Goal: Transaction & Acquisition: Register for event/course

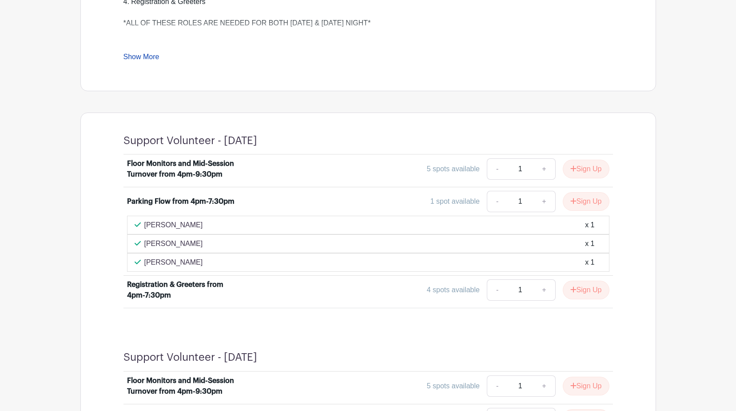
scroll to position [400, 0]
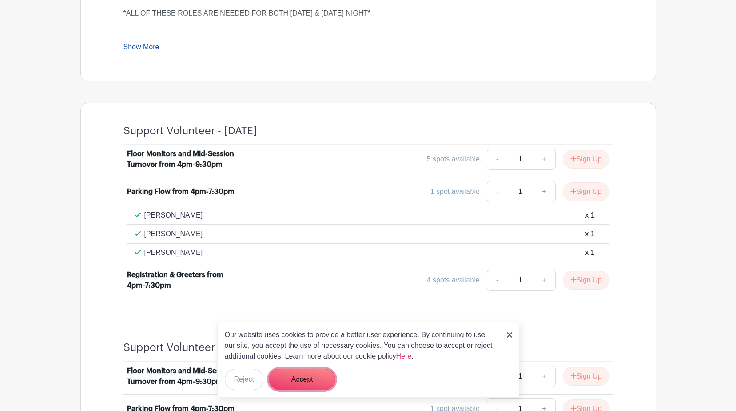
click at [280, 378] on button "Accept" at bounding box center [302, 378] width 67 height 21
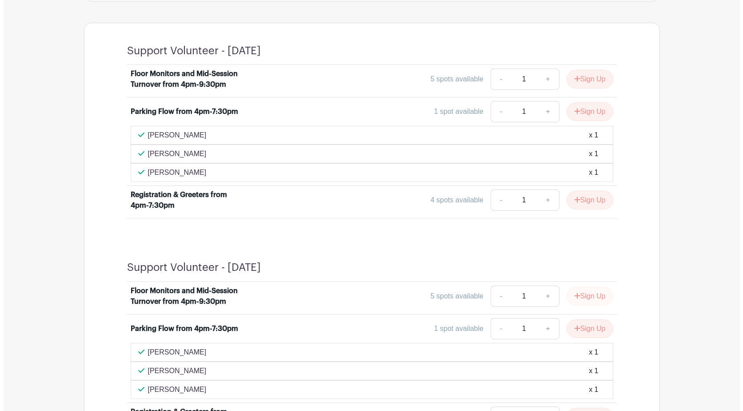
scroll to position [467, 0]
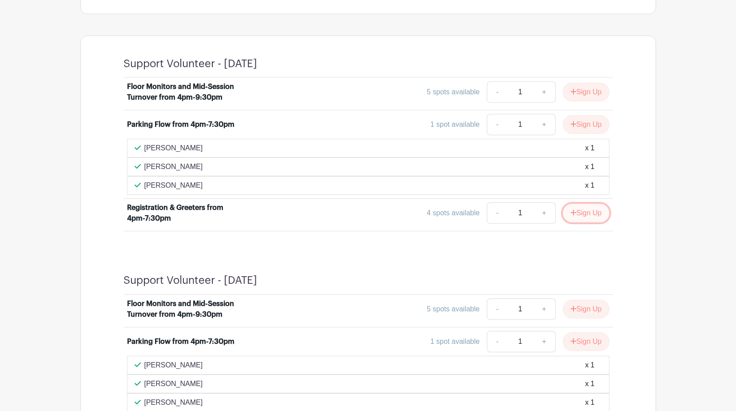
click at [590, 211] on button "Sign Up" at bounding box center [586, 213] width 47 height 19
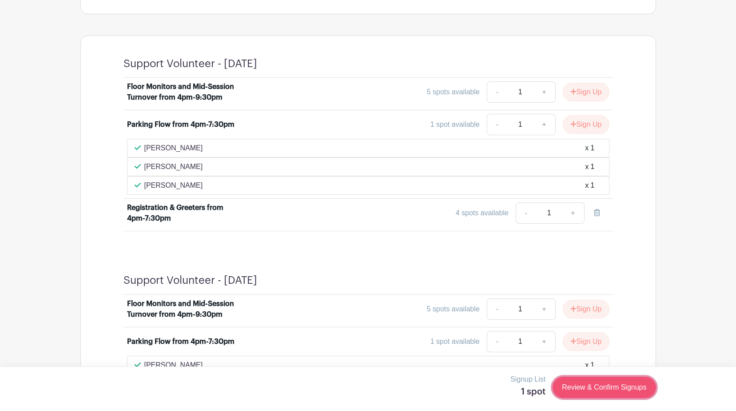
click at [591, 387] on link "Review & Confirm Signups" at bounding box center [604, 386] width 103 height 21
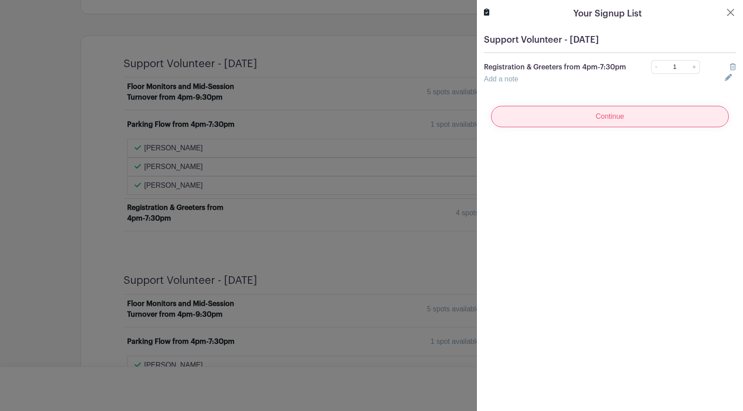
click at [618, 120] on input "Continue" at bounding box center [610, 116] width 238 height 21
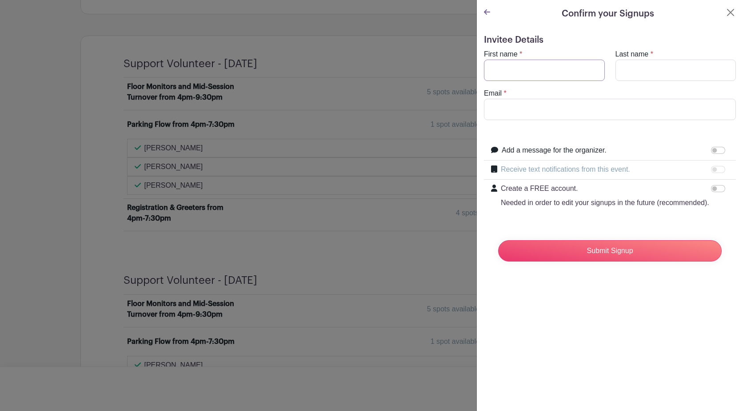
click at [560, 72] on input "First name" at bounding box center [544, 70] width 121 height 21
type input "[PERSON_NAME]"
drag, startPoint x: 581, startPoint y: 108, endPoint x: 379, endPoint y: 106, distance: 201.3
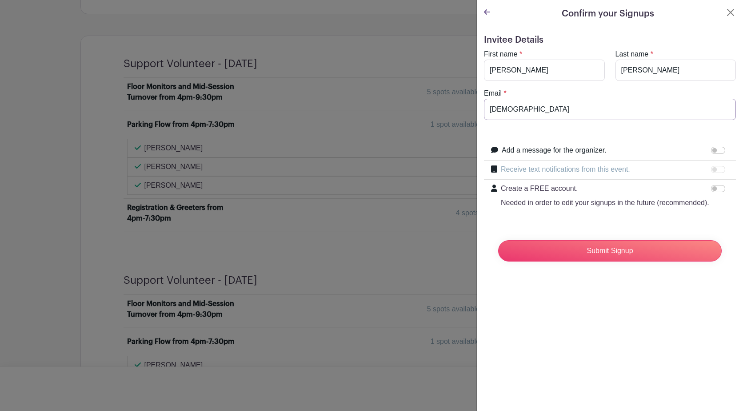
type input "[PERSON_NAME][EMAIL_ADDRESS][PERSON_NAME][DOMAIN_NAME]"
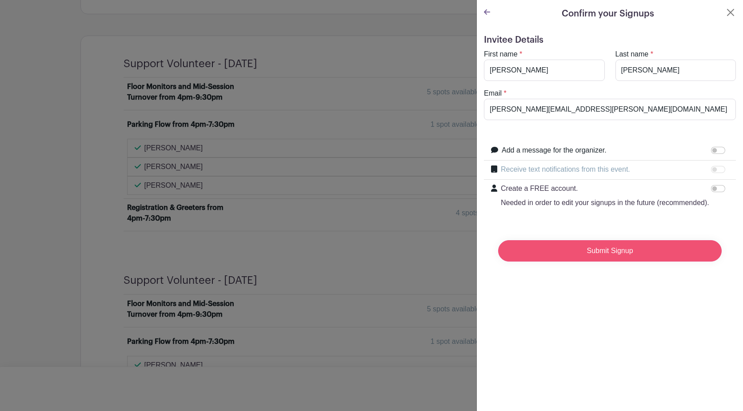
click at [595, 260] on input "Submit Signup" at bounding box center [610, 250] width 224 height 21
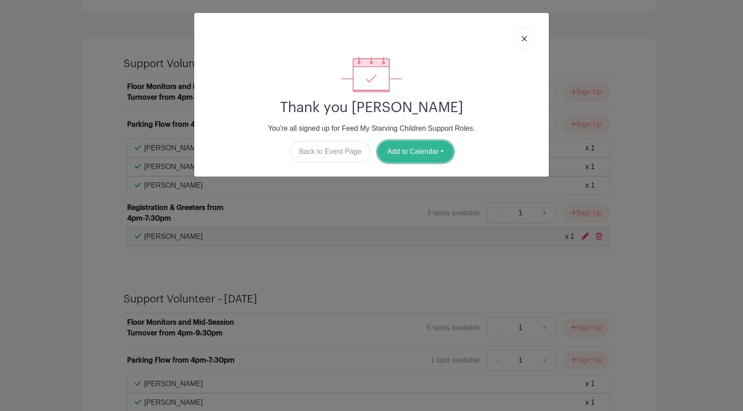
click at [395, 152] on button "Add to Calendar" at bounding box center [416, 151] width 76 height 21
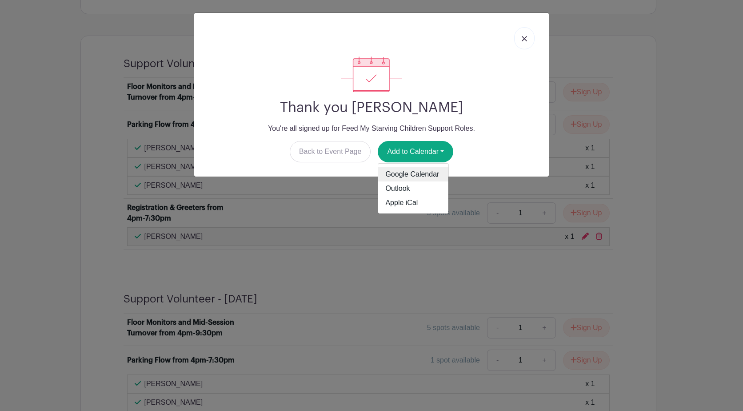
click at [394, 176] on link "Google Calendar" at bounding box center [413, 174] width 70 height 14
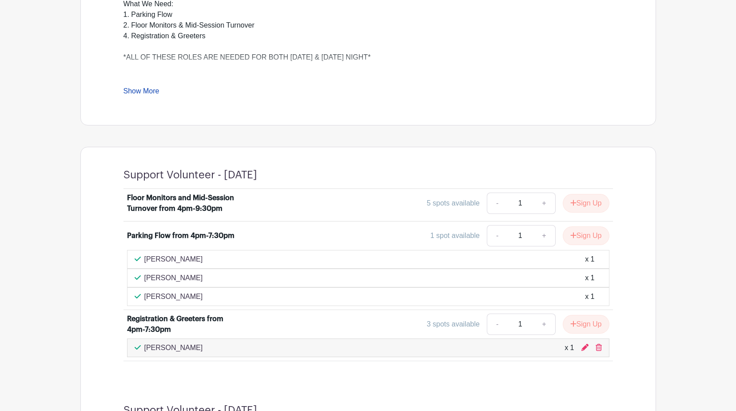
scroll to position [489, 0]
